Goal: Find specific fact: Find specific fact

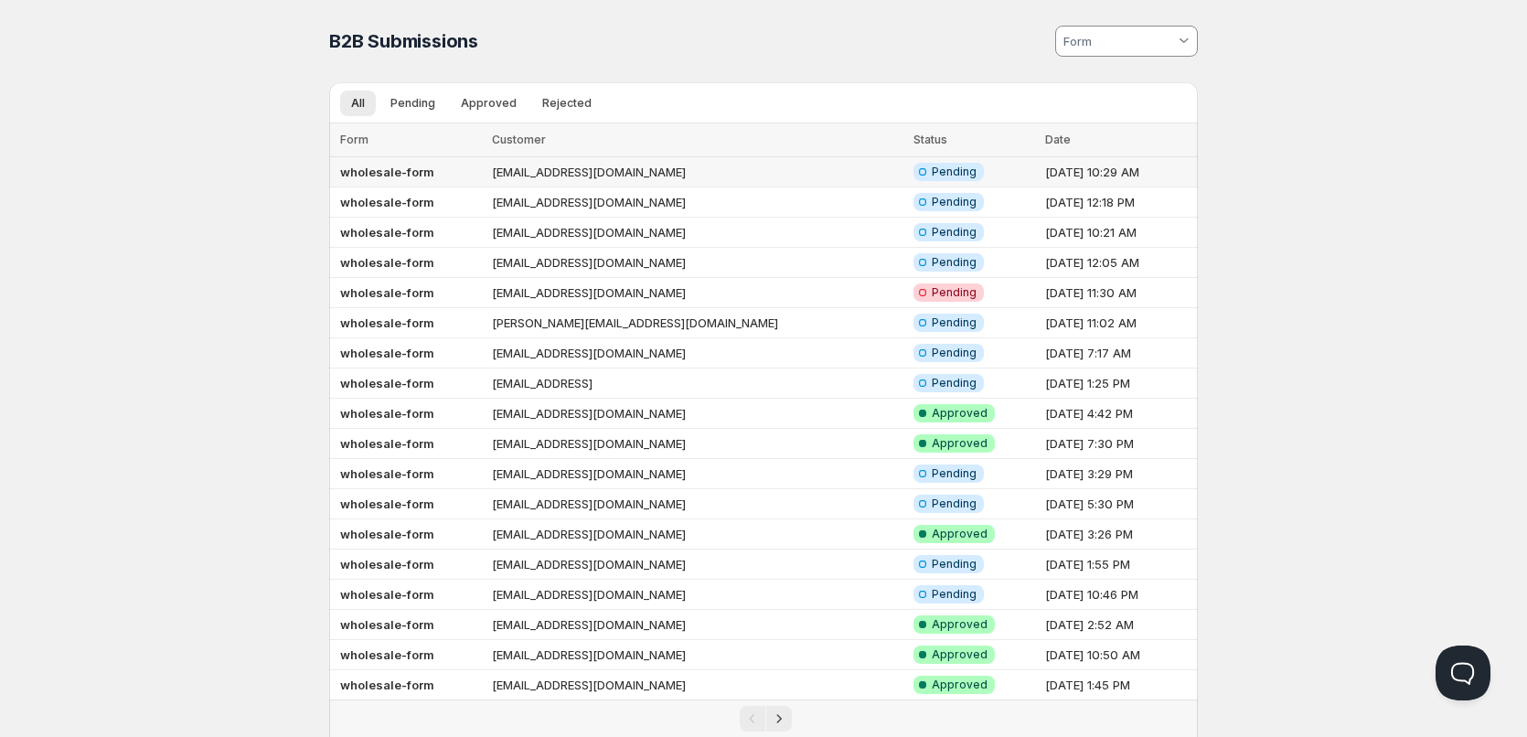
click at [575, 175] on td "[EMAIL_ADDRESS][DOMAIN_NAME]" at bounding box center [697, 172] width 422 height 30
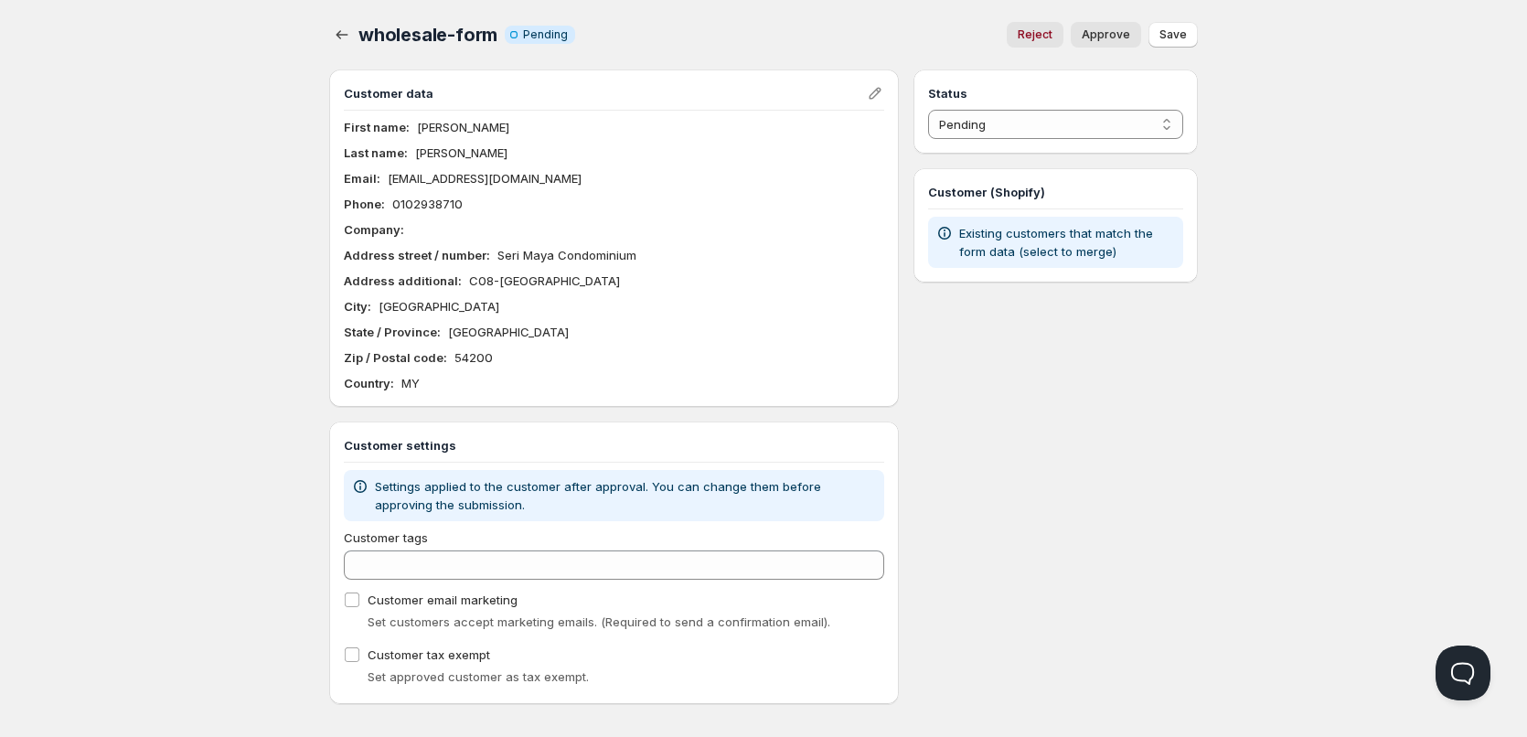
click at [429, 177] on p "[EMAIL_ADDRESS][DOMAIN_NAME]" at bounding box center [485, 178] width 194 height 18
copy p "[EMAIL_ADDRESS][DOMAIN_NAME]"
drag, startPoint x: 92, startPoint y: 175, endPoint x: 69, endPoint y: 138, distance: 43.6
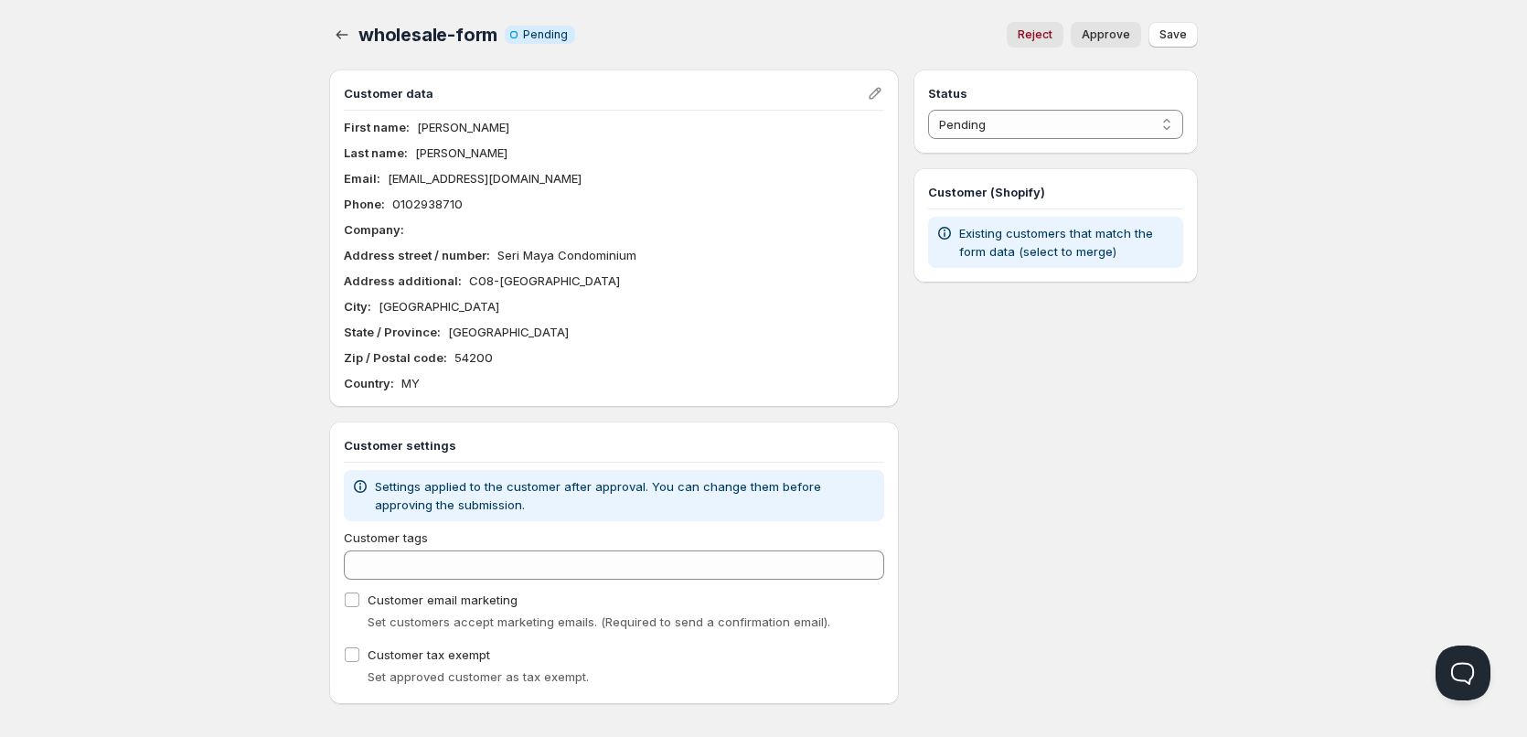
click at [91, 174] on div "Home Pricing Price lists Checkout Forms Submissions Settings Features Plans who…" at bounding box center [763, 375] width 1527 height 750
drag, startPoint x: 467, startPoint y: 124, endPoint x: 419, endPoint y: 131, distance: 48.9
click at [419, 131] on div "First name : [PERSON_NAME]" at bounding box center [614, 127] width 540 height 18
copy p "[PERSON_NAME]"
click at [193, 201] on div "Home Pricing Price lists Checkout Forms Submissions Settings Features Plans who…" at bounding box center [763, 375] width 1527 height 750
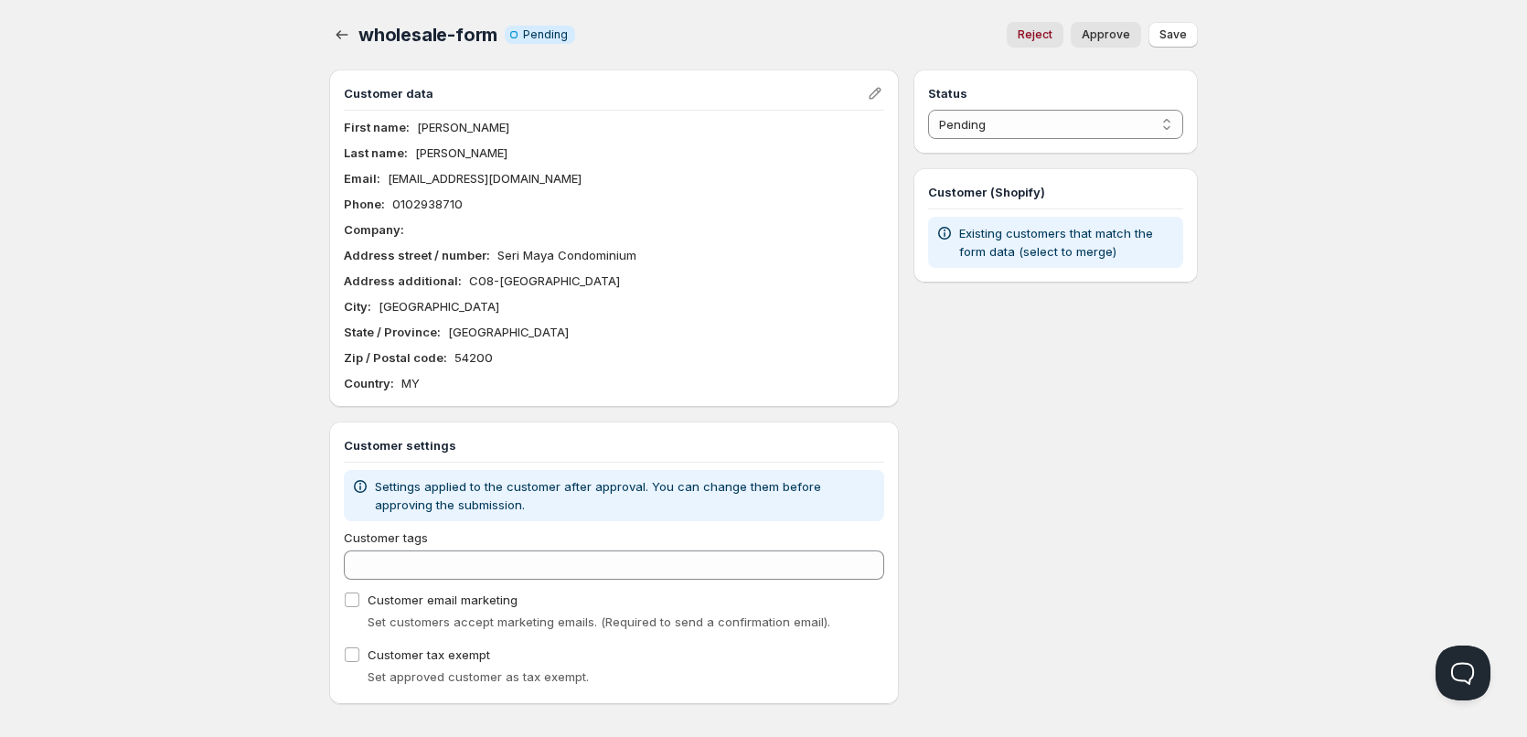
click at [468, 182] on p "[EMAIL_ADDRESS][DOMAIN_NAME]" at bounding box center [485, 178] width 194 height 18
copy p "[EMAIL_ADDRESS][DOMAIN_NAME]"
click at [447, 133] on p "[PERSON_NAME]" at bounding box center [463, 127] width 92 height 18
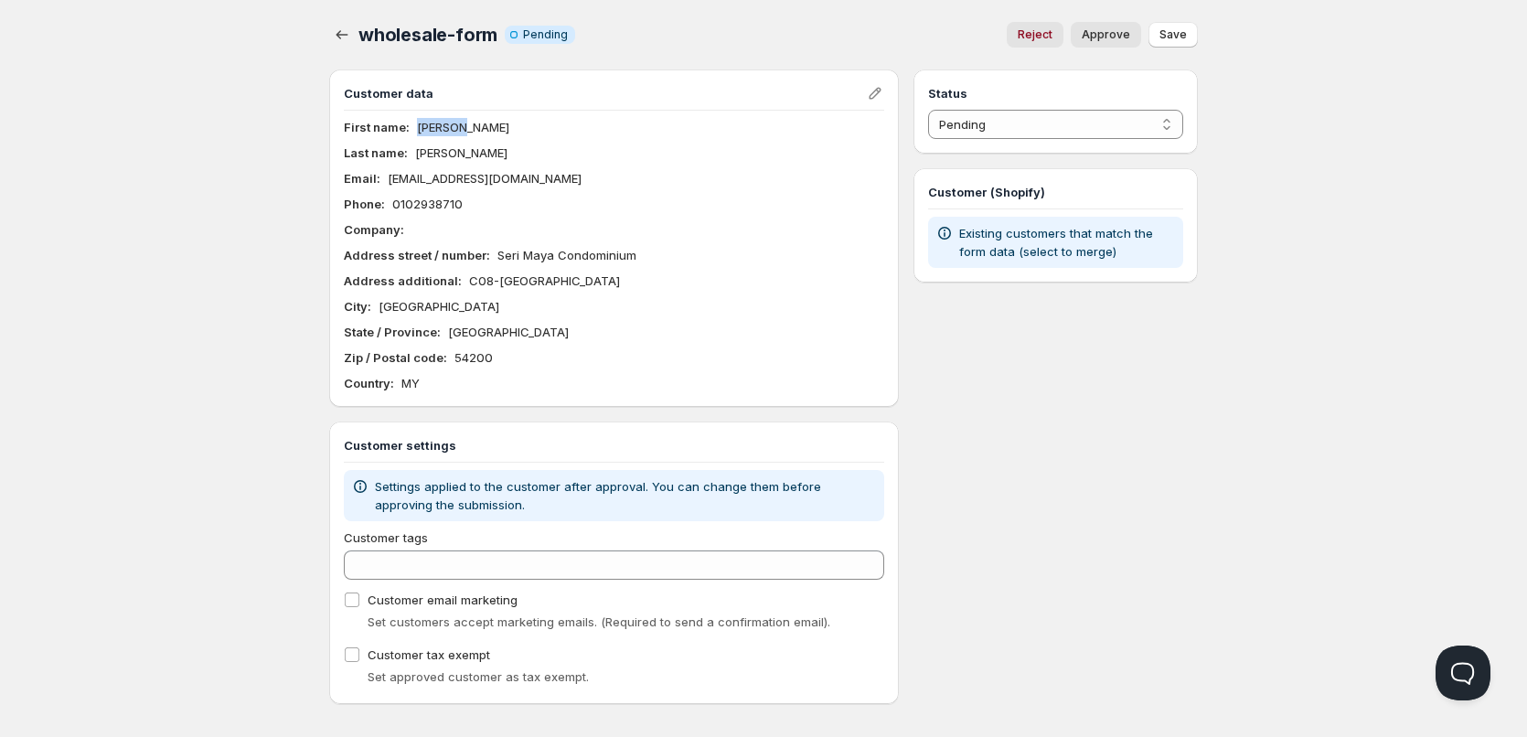
click at [447, 133] on p "[PERSON_NAME]" at bounding box center [463, 127] width 92 height 18
copy p "[PERSON_NAME]"
drag, startPoint x: 495, startPoint y: 257, endPoint x: 658, endPoint y: 261, distance: 162.8
click at [658, 261] on div "Address street / number : [GEOGRAPHIC_DATA]" at bounding box center [614, 255] width 540 height 18
copy p "Seri Maya Condominium"
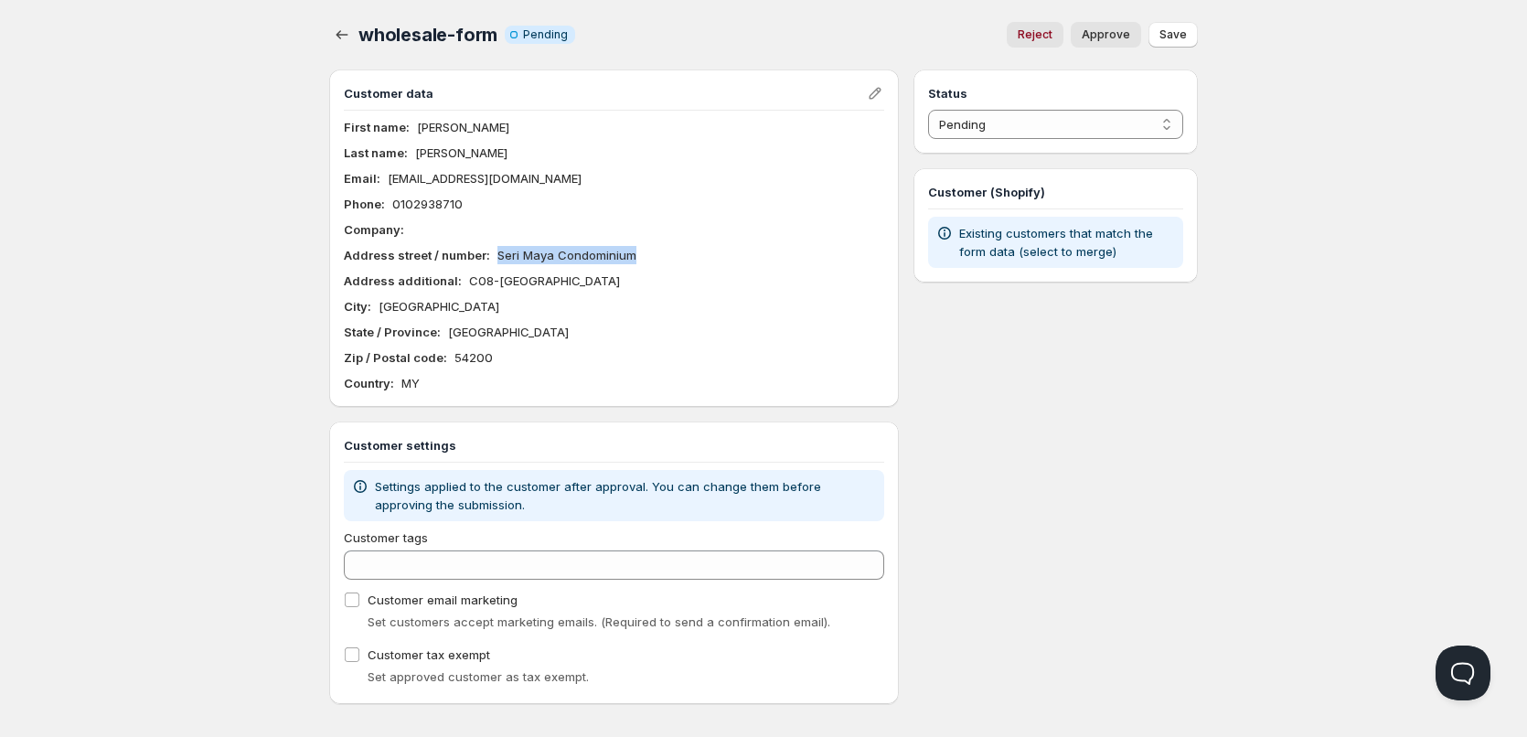
drag, startPoint x: 461, startPoint y: 282, endPoint x: 744, endPoint y: 266, distance: 283.8
click at [771, 279] on div "Address additional : C08-[GEOGRAPHIC_DATA]" at bounding box center [614, 280] width 540 height 18
copy p "C08-[GEOGRAPHIC_DATA]"
drag, startPoint x: 488, startPoint y: 359, endPoint x: 449, endPoint y: 348, distance: 40.8
click at [451, 355] on div "Zip / Postal code : 54200" at bounding box center [614, 357] width 540 height 18
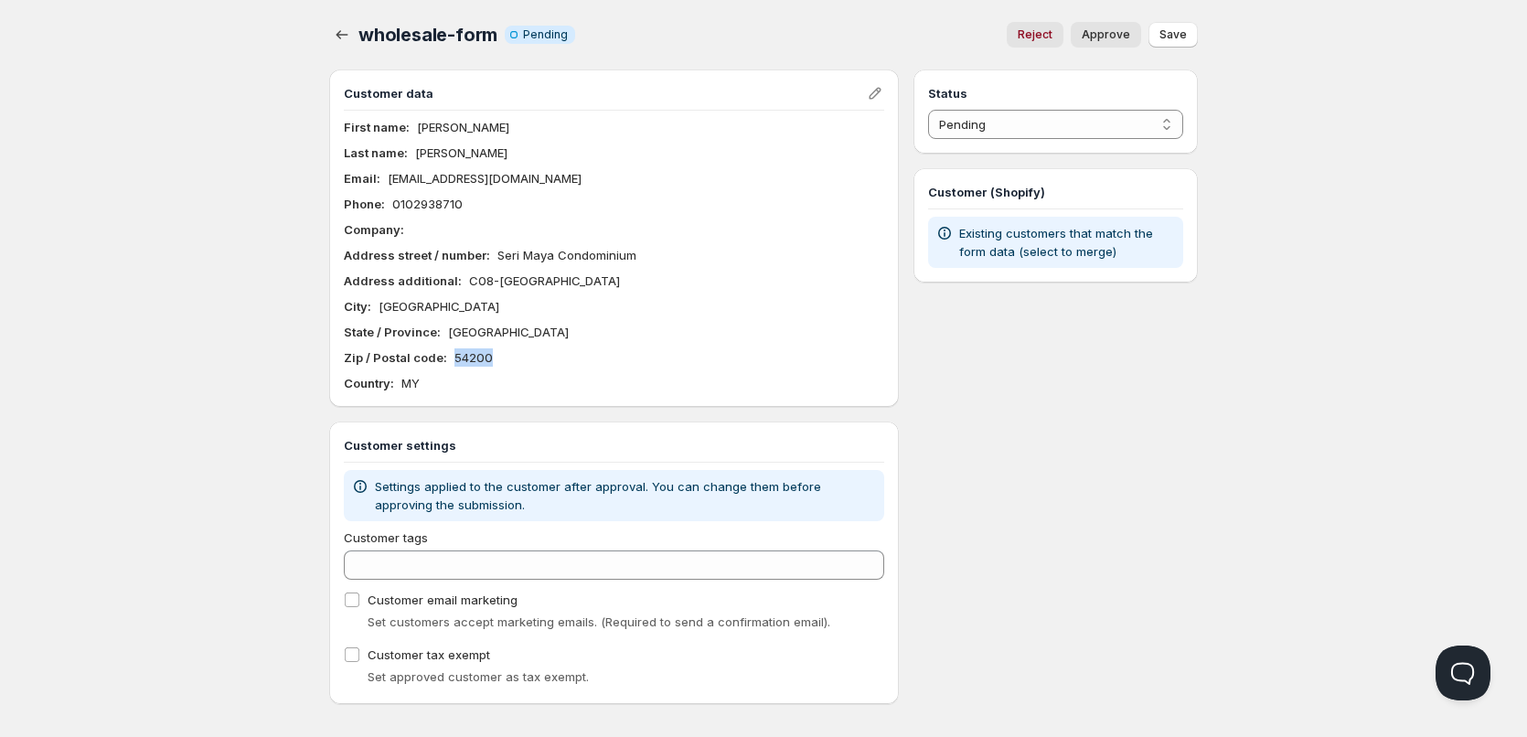
copy p "54200"
drag, startPoint x: 455, startPoint y: 310, endPoint x: 271, endPoint y: 0, distance: 360.3
click at [375, 305] on div "City : [GEOGRAPHIC_DATA]" at bounding box center [614, 306] width 540 height 18
copy p "[GEOGRAPHIC_DATA]"
click at [419, 206] on p "0102938710" at bounding box center [427, 204] width 70 height 18
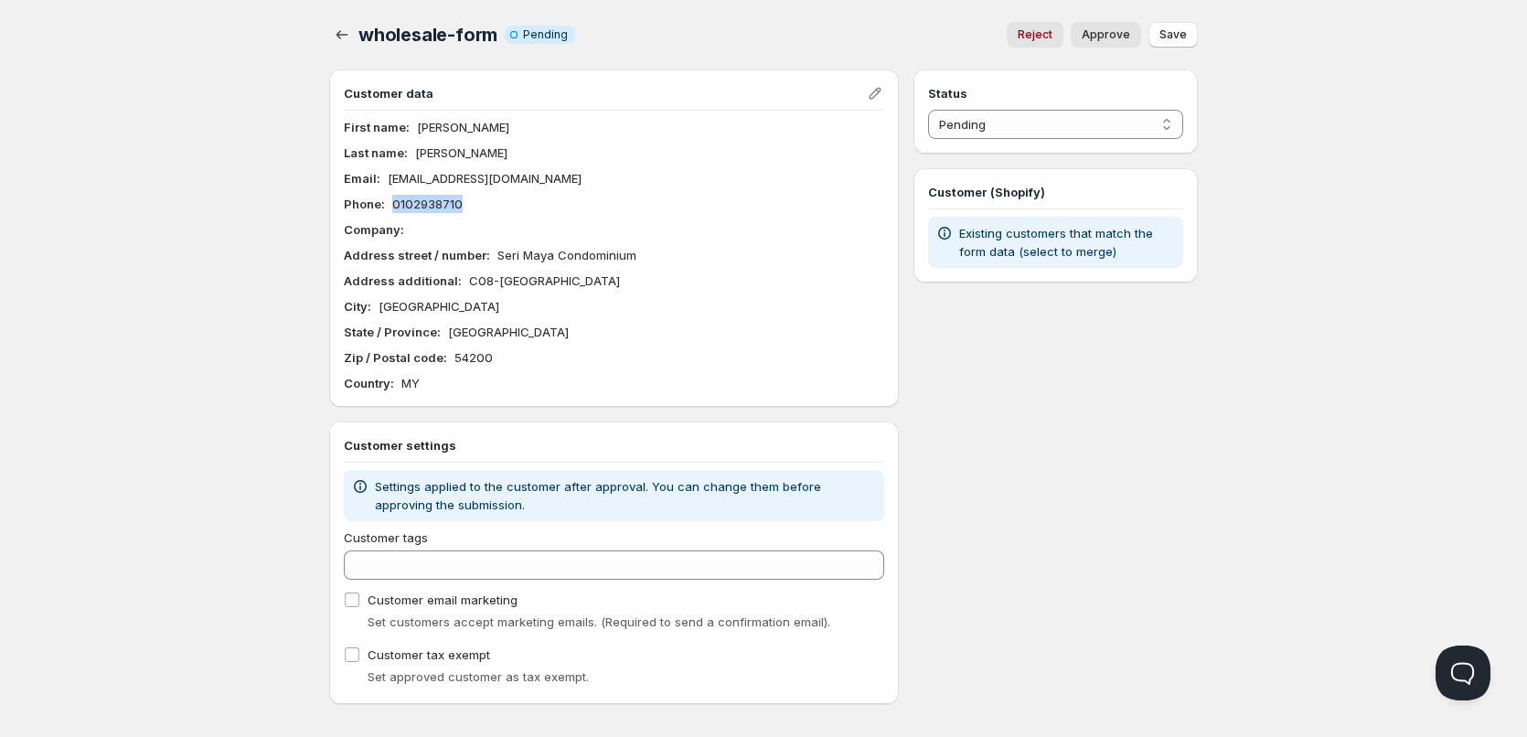
click at [419, 206] on p "0102938710" at bounding box center [427, 204] width 70 height 18
copy p "0102938710"
click at [245, 129] on div "Home Pricing Price lists Checkout Forms Submissions Settings Features Plans who…" at bounding box center [763, 375] width 1527 height 750
